Goal: Check status: Check status

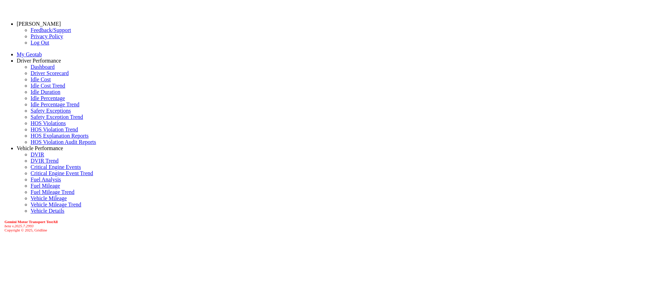
click at [43, 76] on link "Driver Scorecard" at bounding box center [50, 73] width 38 height 6
